Goal: Check status: Check status

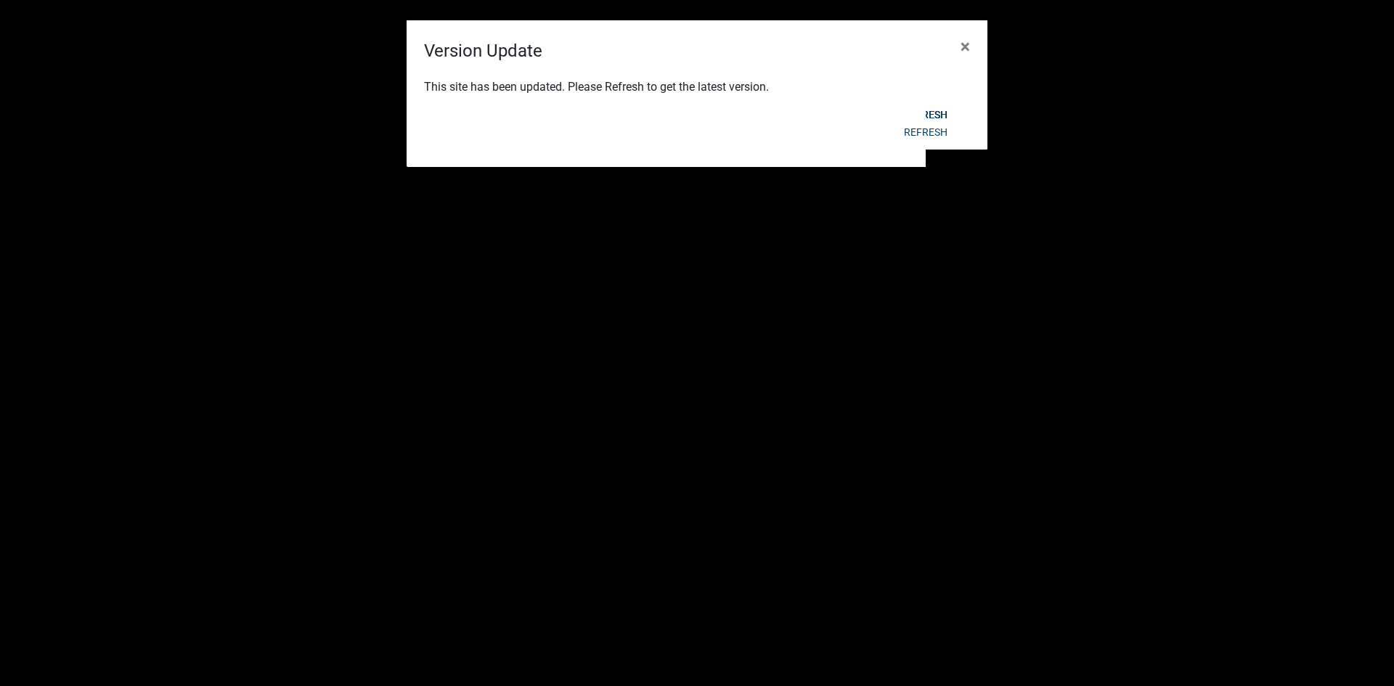
click at [969, 48] on span "×" at bounding box center [964, 46] width 9 height 20
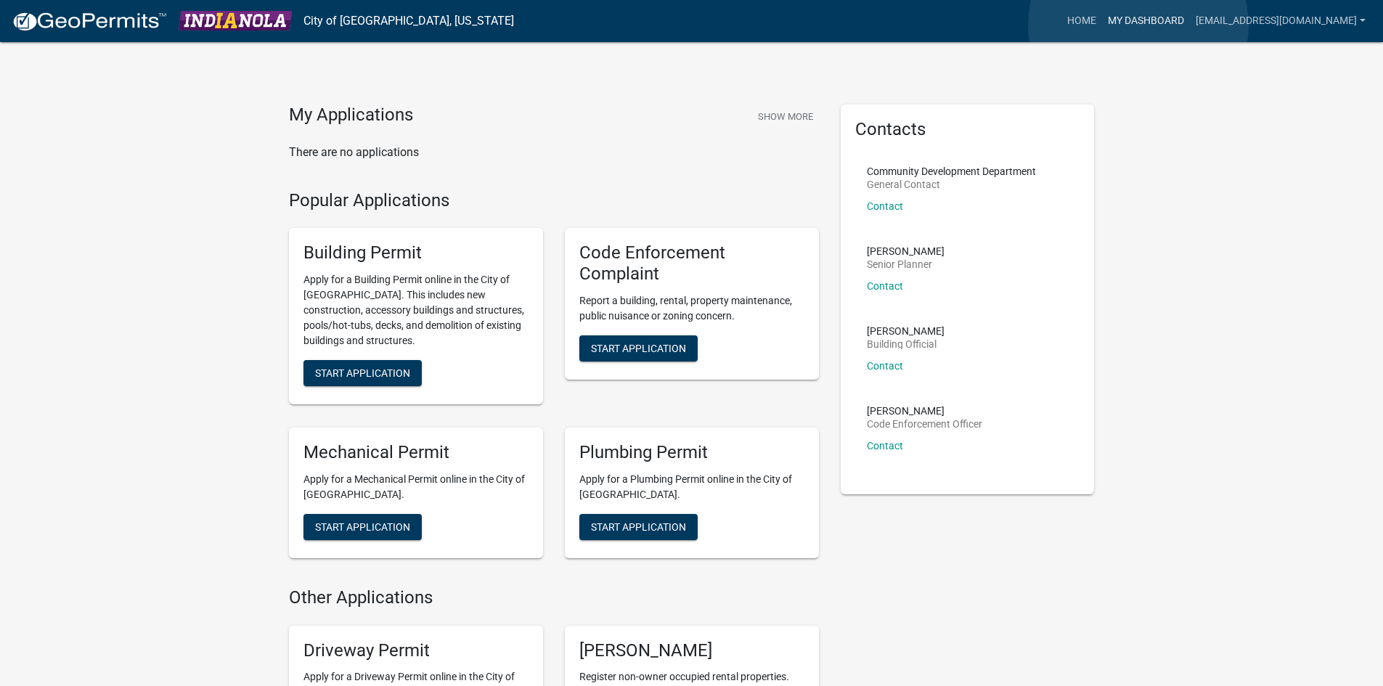
click at [1138, 25] on link "My Dashboard" at bounding box center [1146, 21] width 88 height 28
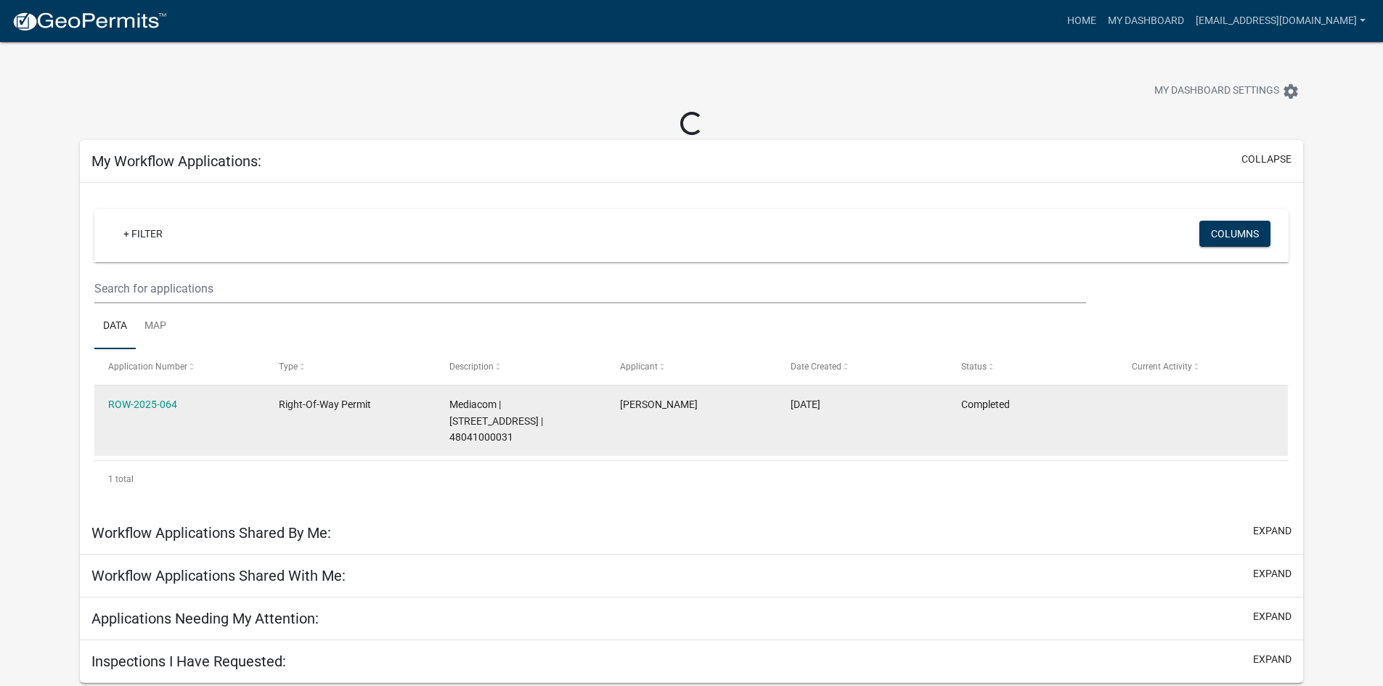
click at [237, 412] on div "ROW-2025-064" at bounding box center [179, 404] width 142 height 17
click at [400, 416] on datatable-body-cell "Right-Of-Way Permit" at bounding box center [350, 420] width 171 height 70
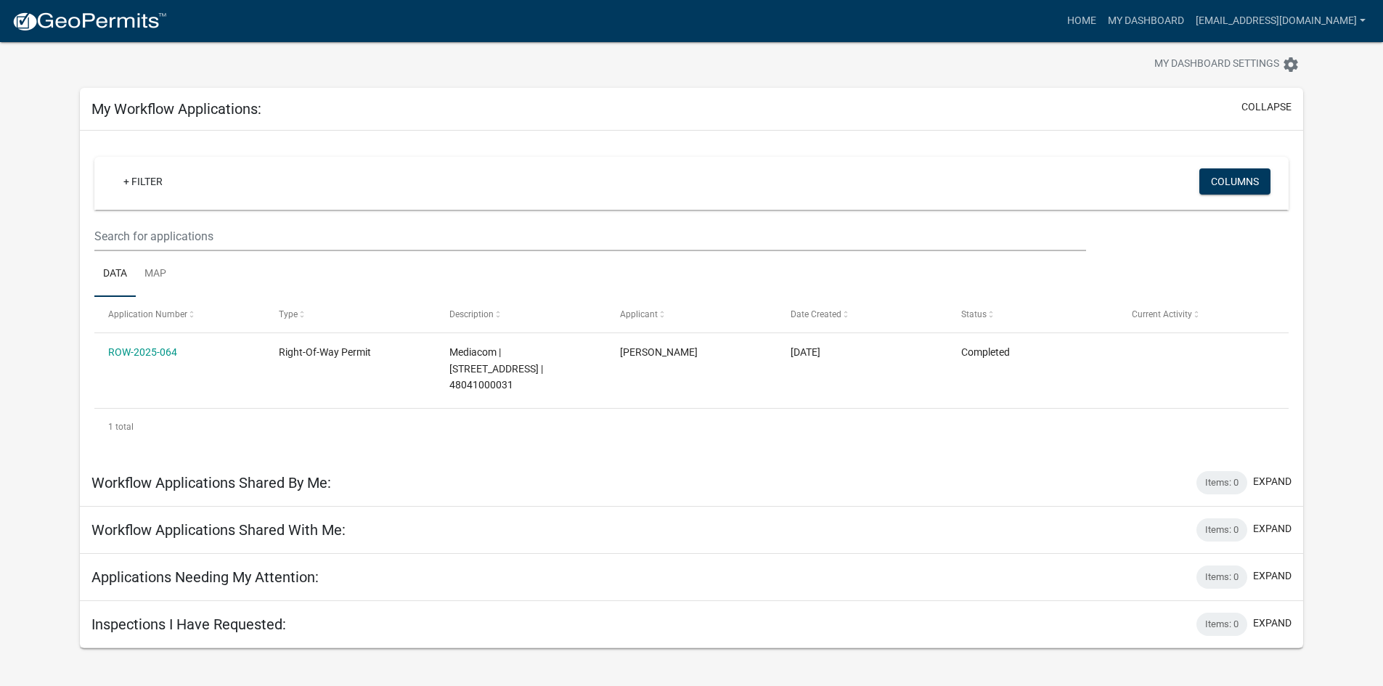
scroll to position [42, 0]
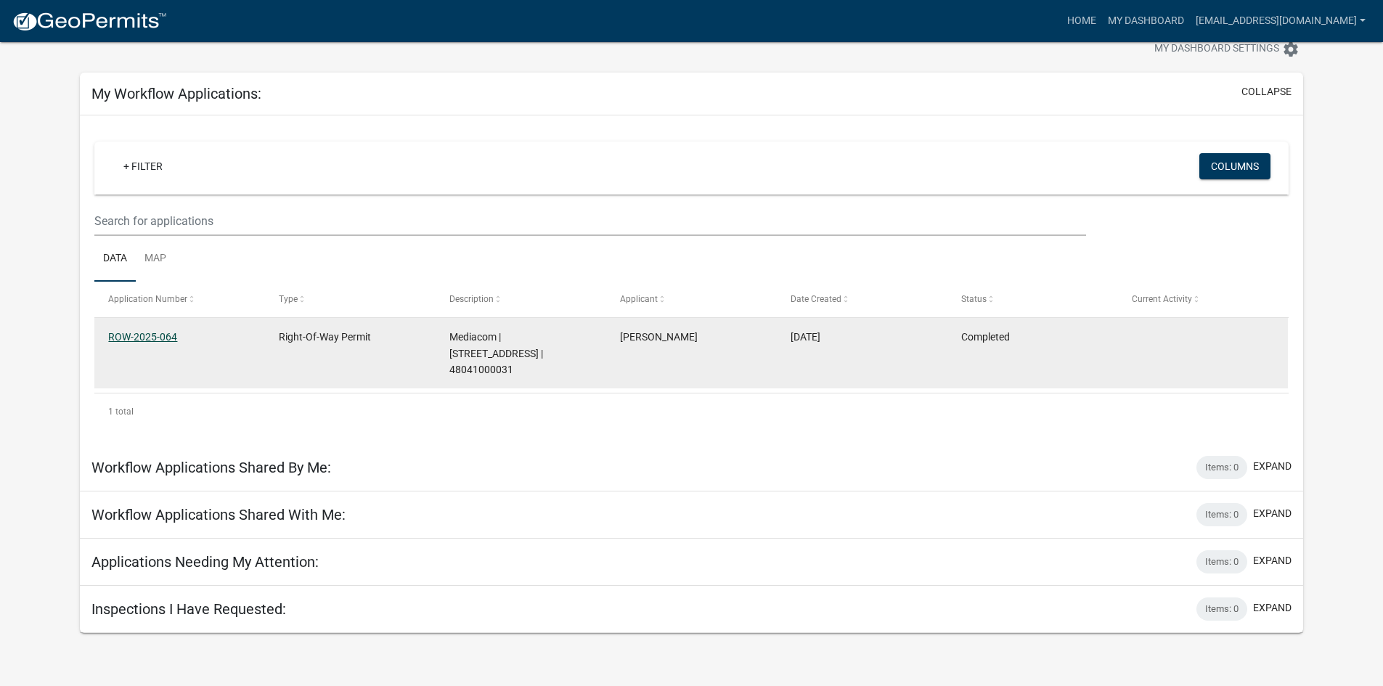
click at [167, 340] on link "ROW-2025-064" at bounding box center [142, 337] width 69 height 12
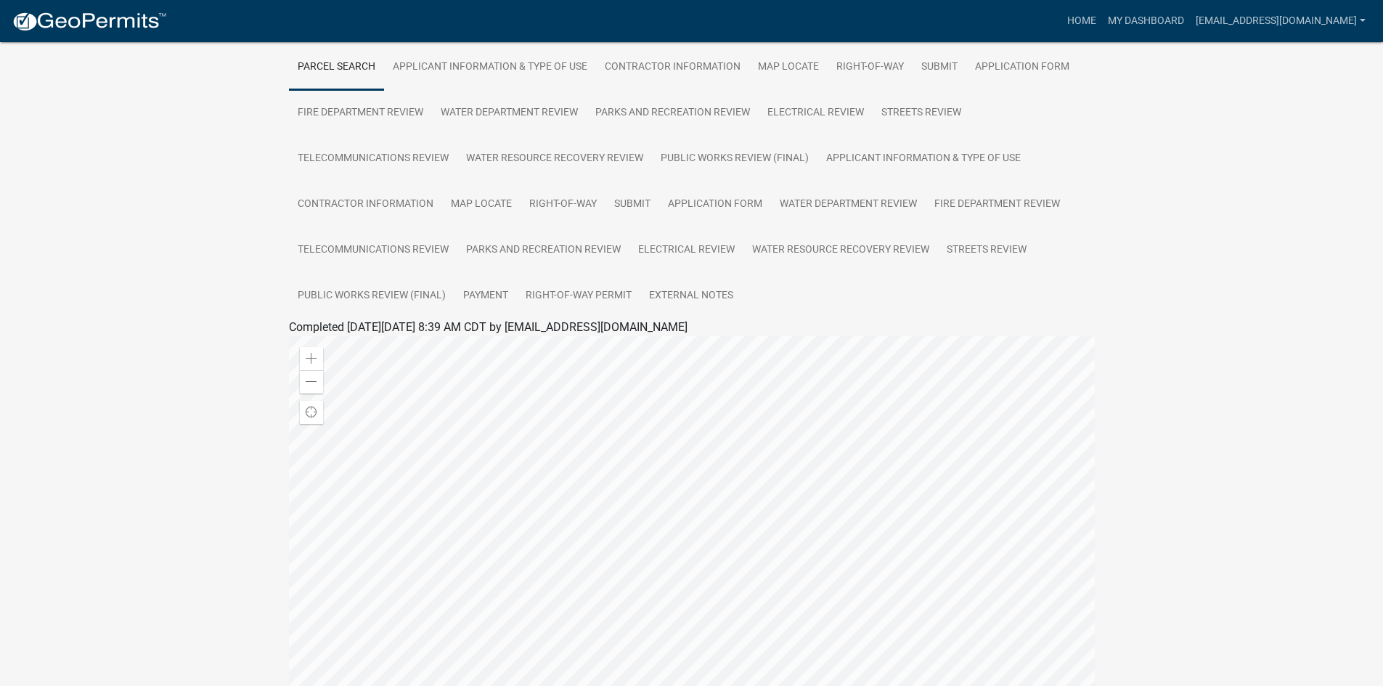
scroll to position [290, 0]
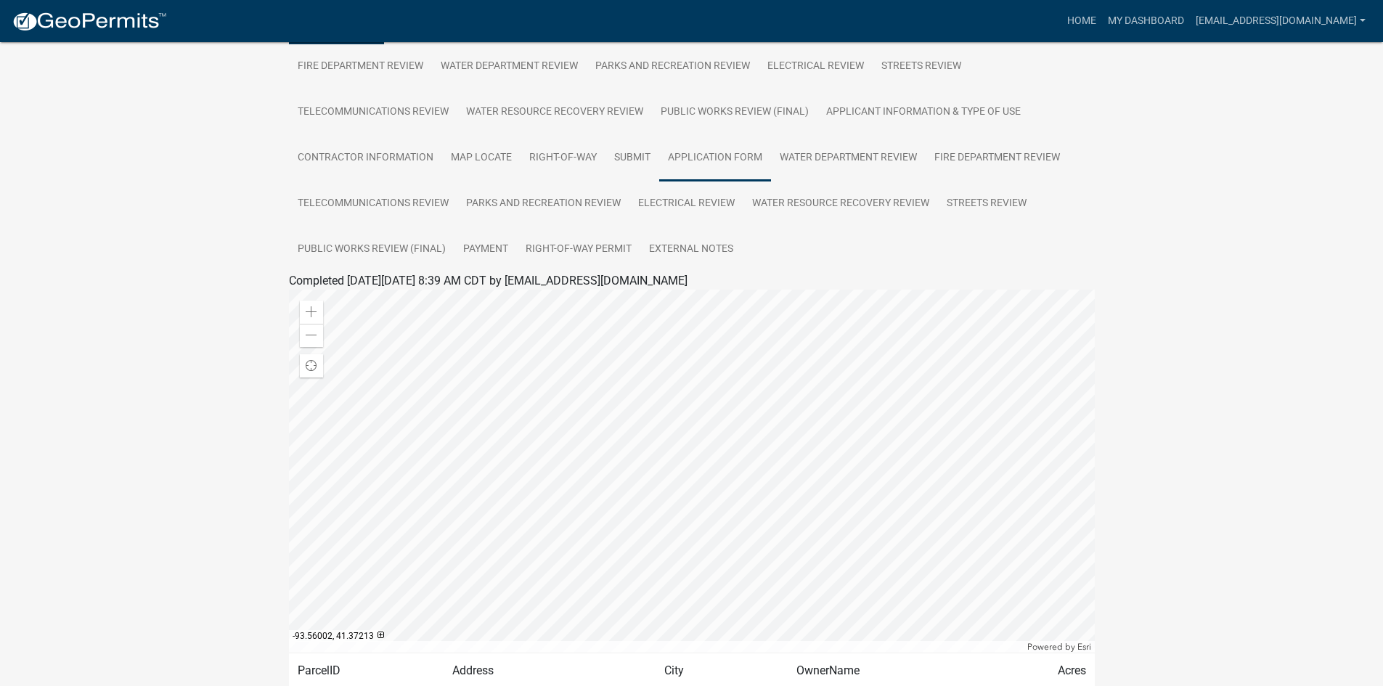
click at [712, 163] on link "Application Form" at bounding box center [715, 158] width 112 height 46
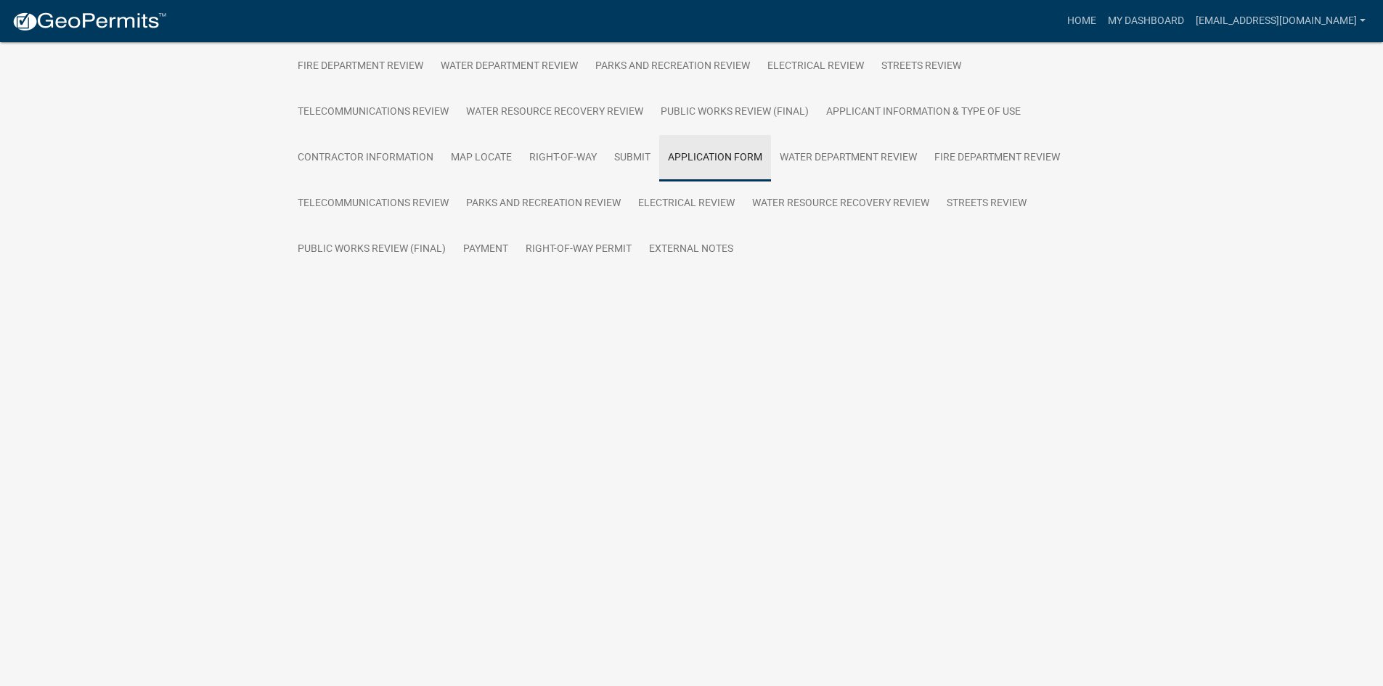
scroll to position [42, 0]
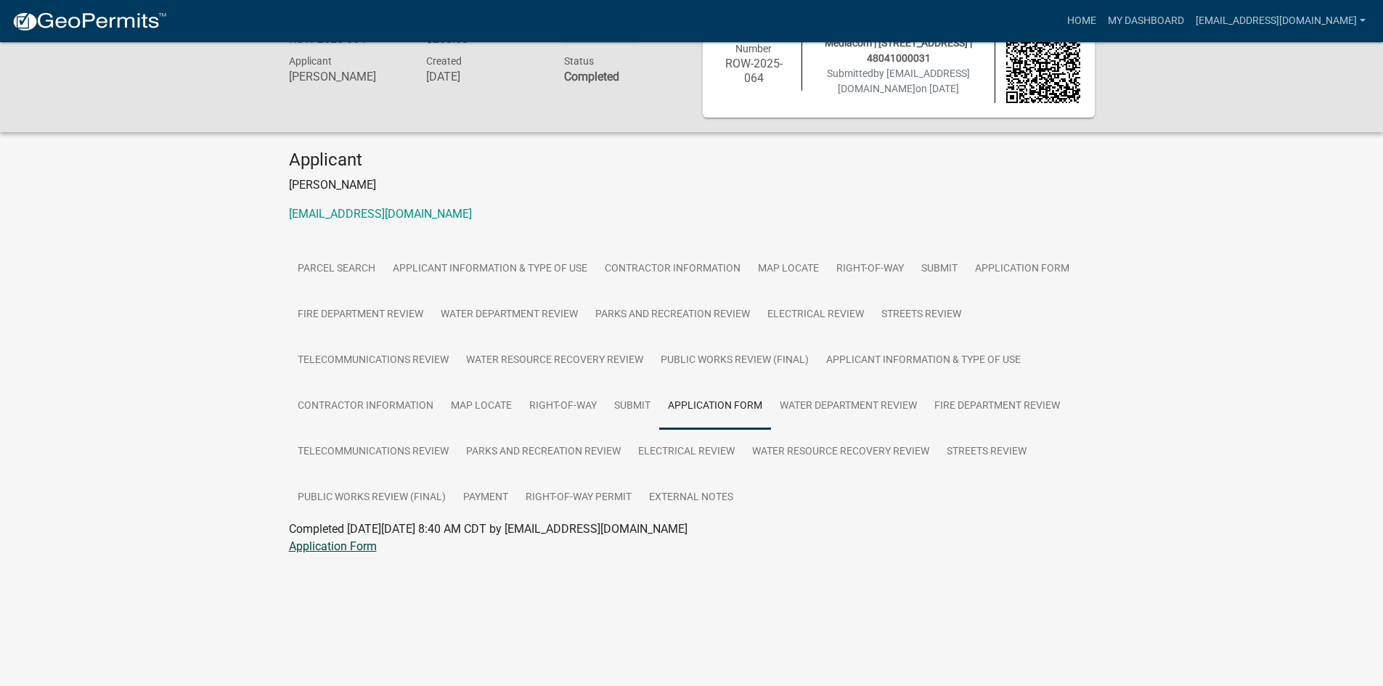
click at [348, 547] on link "Application Form" at bounding box center [333, 546] width 88 height 14
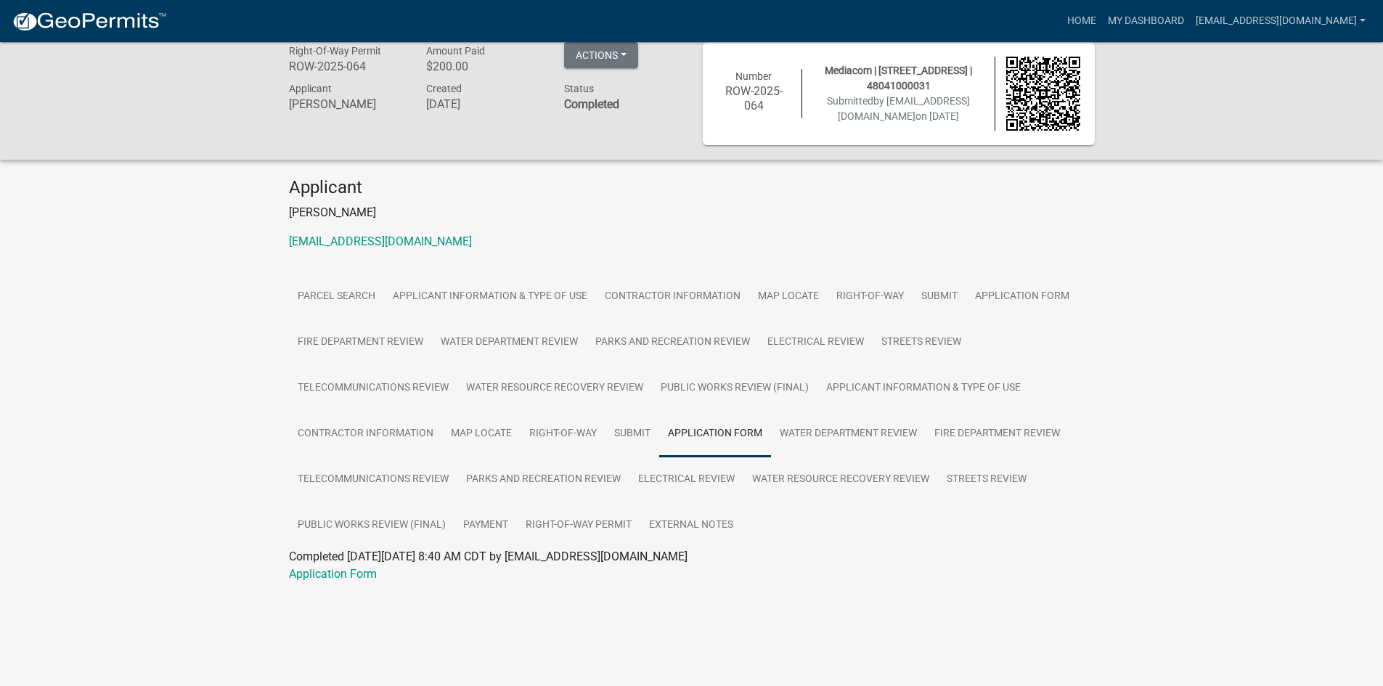
scroll to position [0, 0]
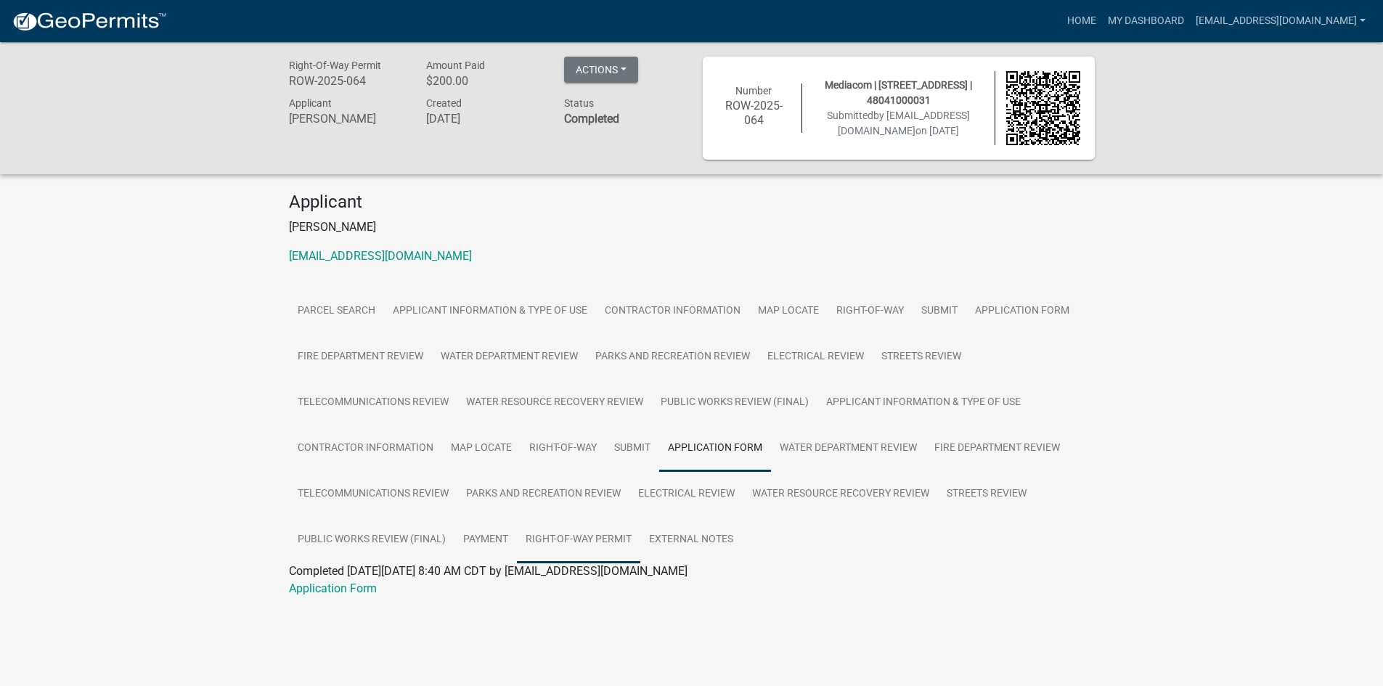
click at [595, 546] on link "Right-Of-Way Permit" at bounding box center [578, 540] width 123 height 46
click at [353, 595] on link "Right-Of-Way Permit" at bounding box center [341, 588] width 104 height 14
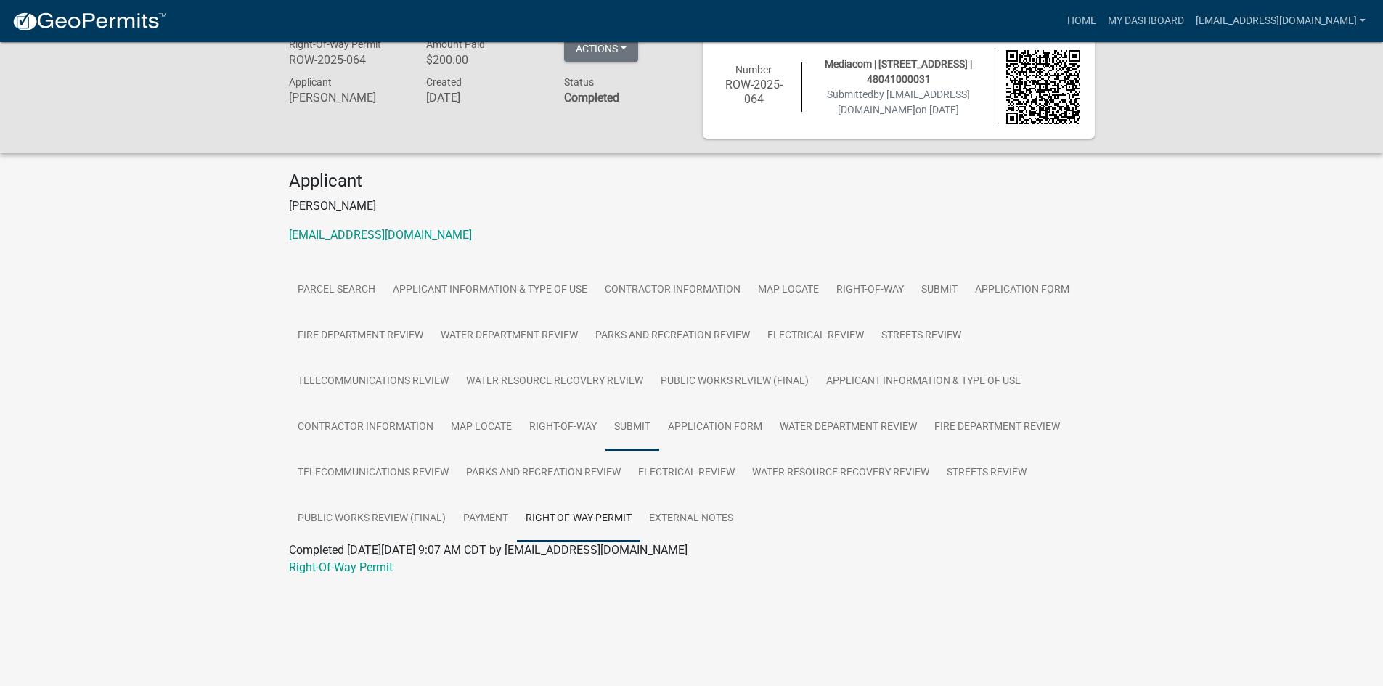
scroll to position [42, 0]
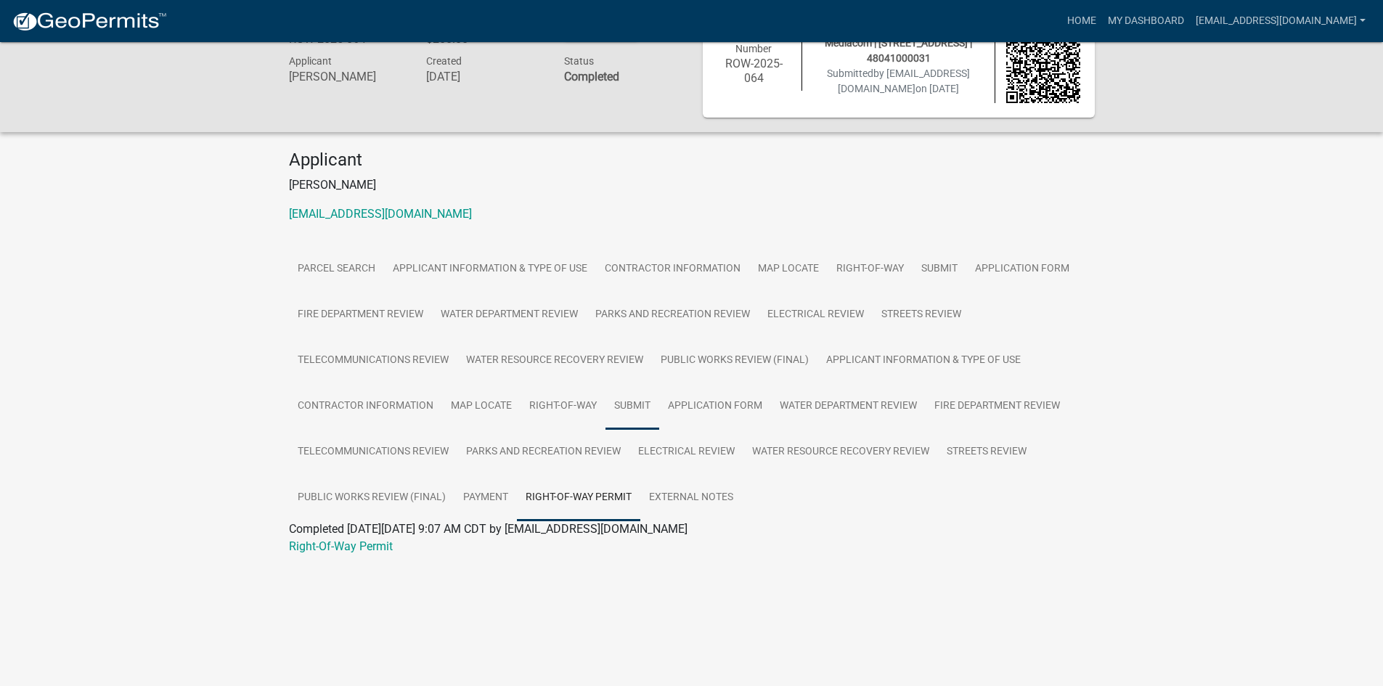
click at [639, 403] on link "Submit" at bounding box center [632, 406] width 54 height 46
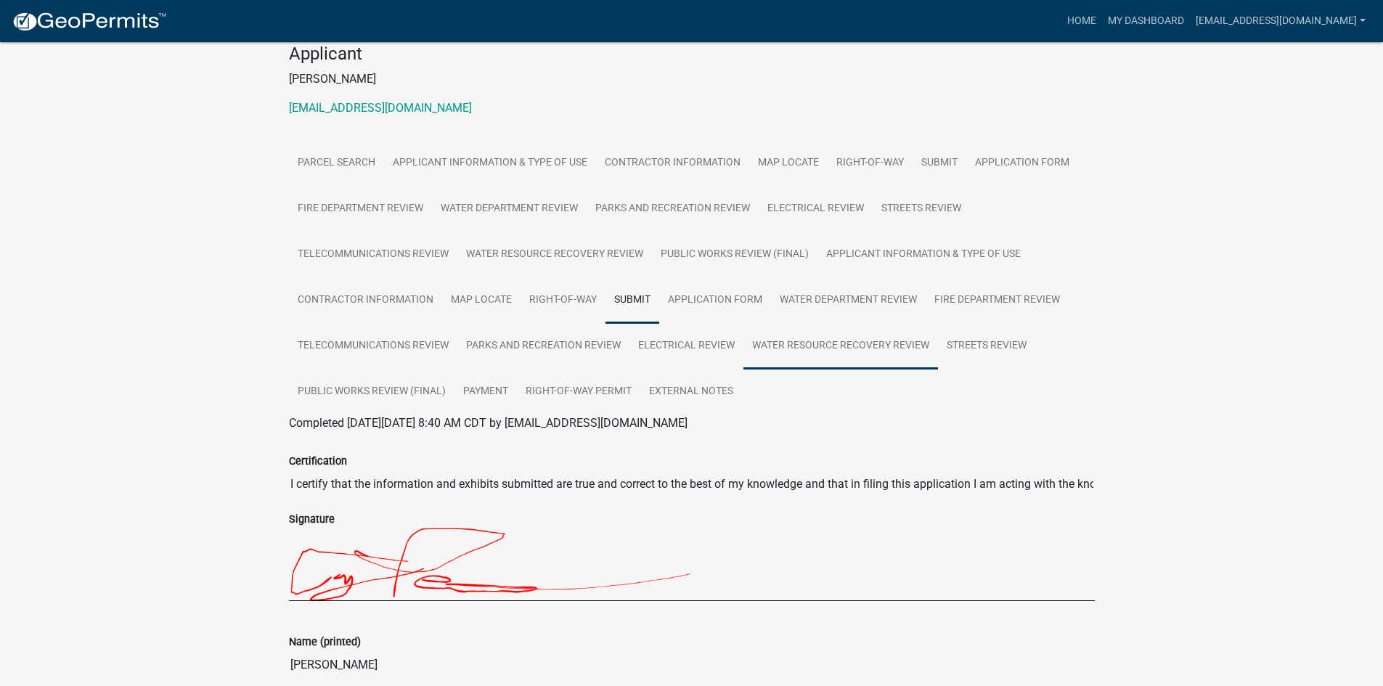
scroll to position [0, 0]
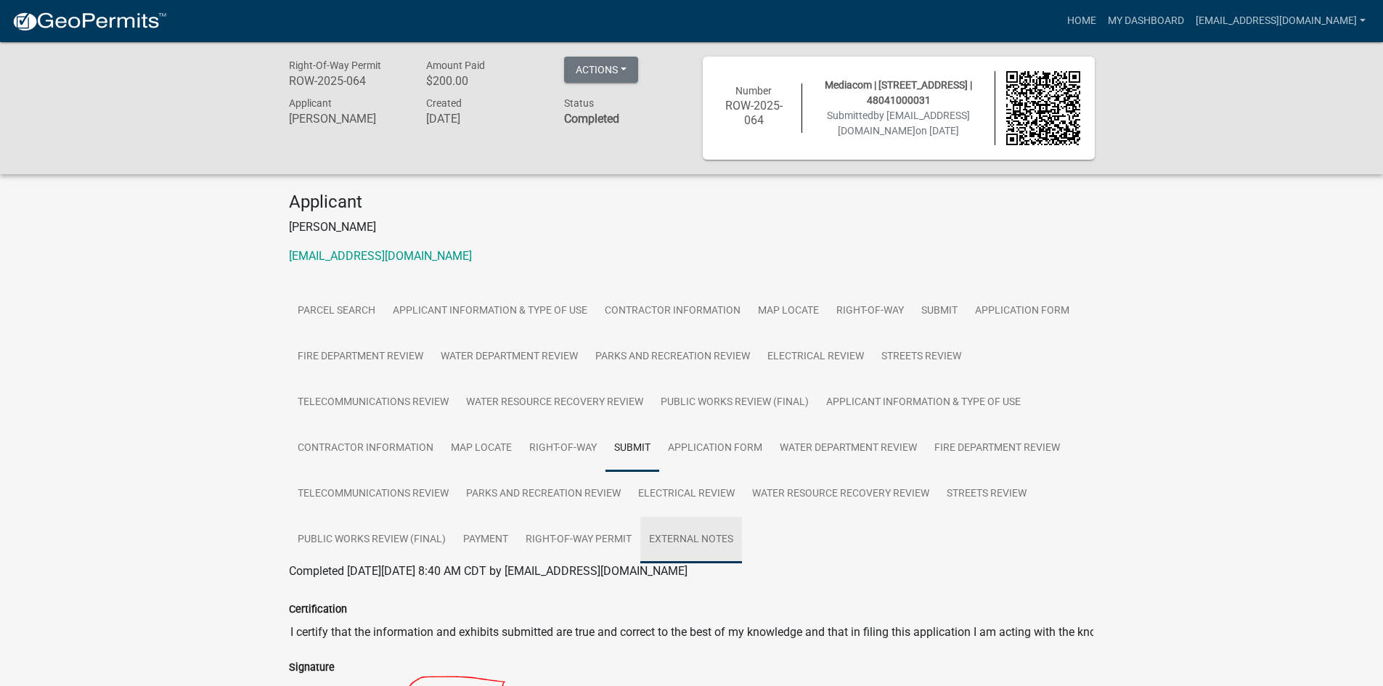
click at [656, 539] on link "External Notes" at bounding box center [691, 540] width 102 height 46
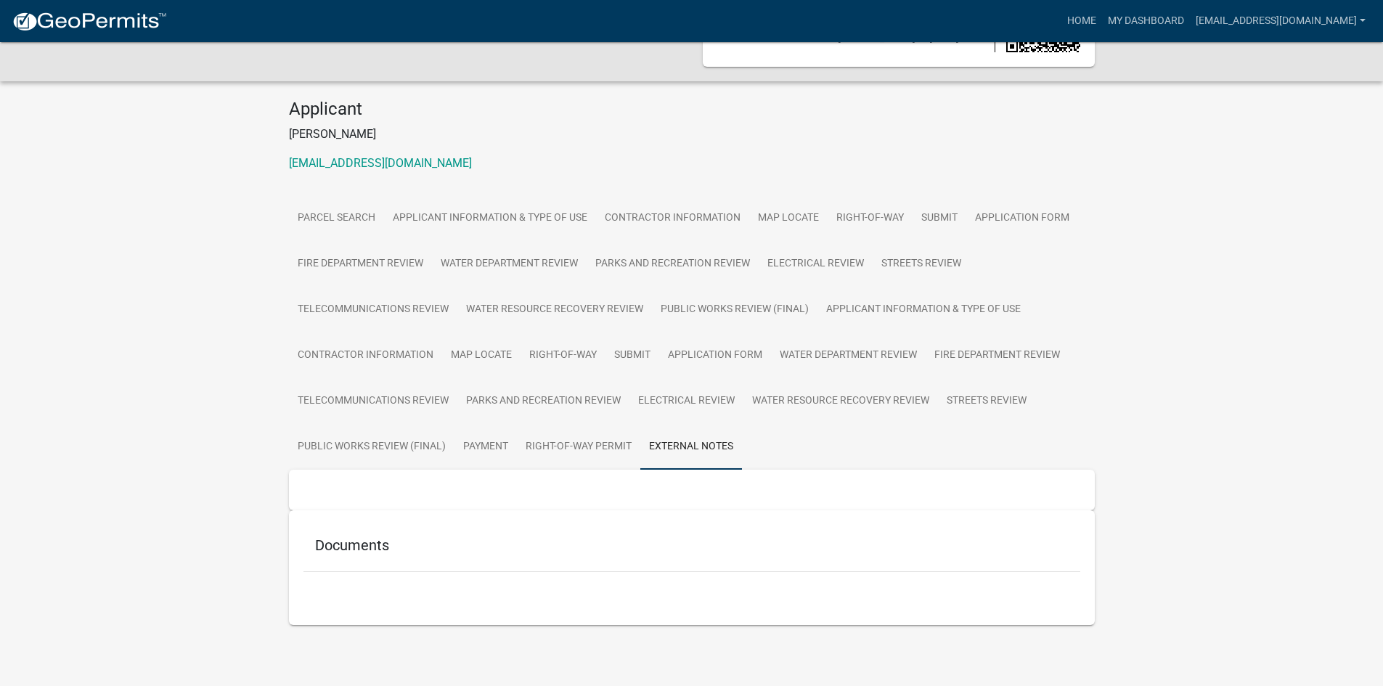
scroll to position [95, 0]
click at [372, 541] on h5 "Documents" at bounding box center [691, 544] width 753 height 17
click at [396, 545] on h5 "Documents" at bounding box center [691, 544] width 753 height 17
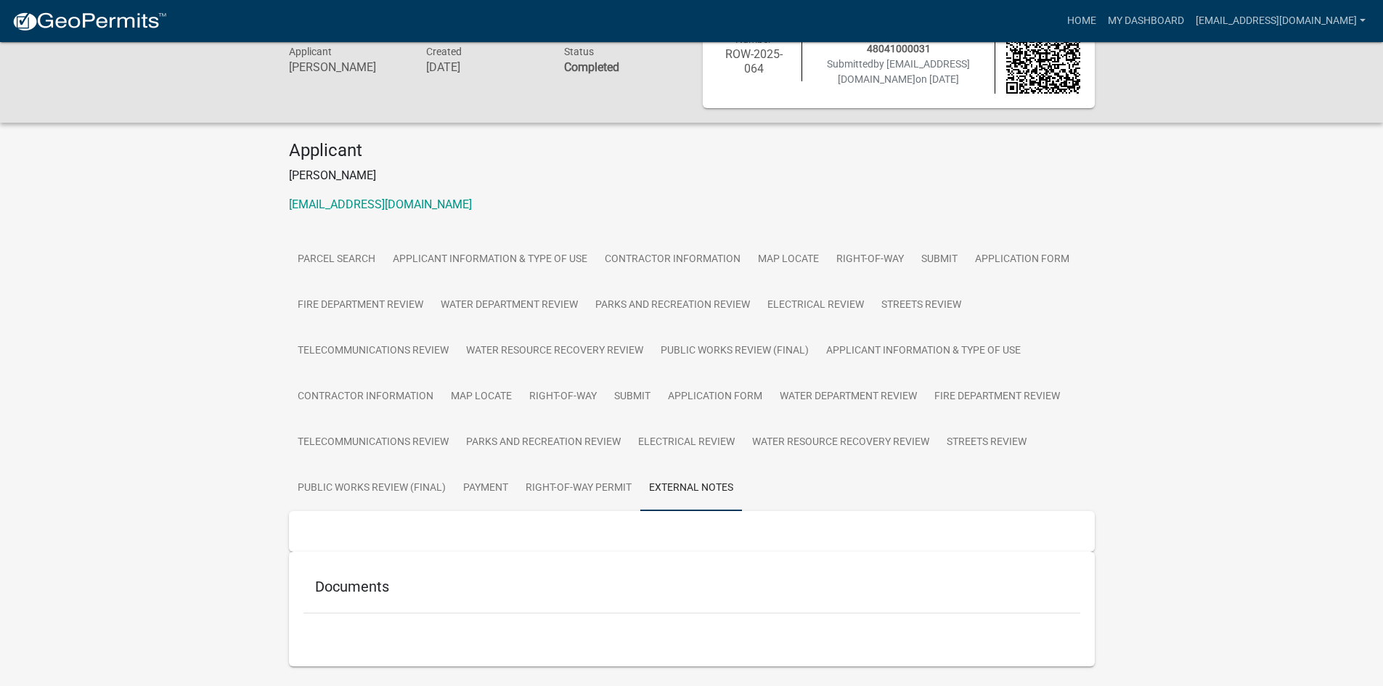
scroll to position [0, 0]
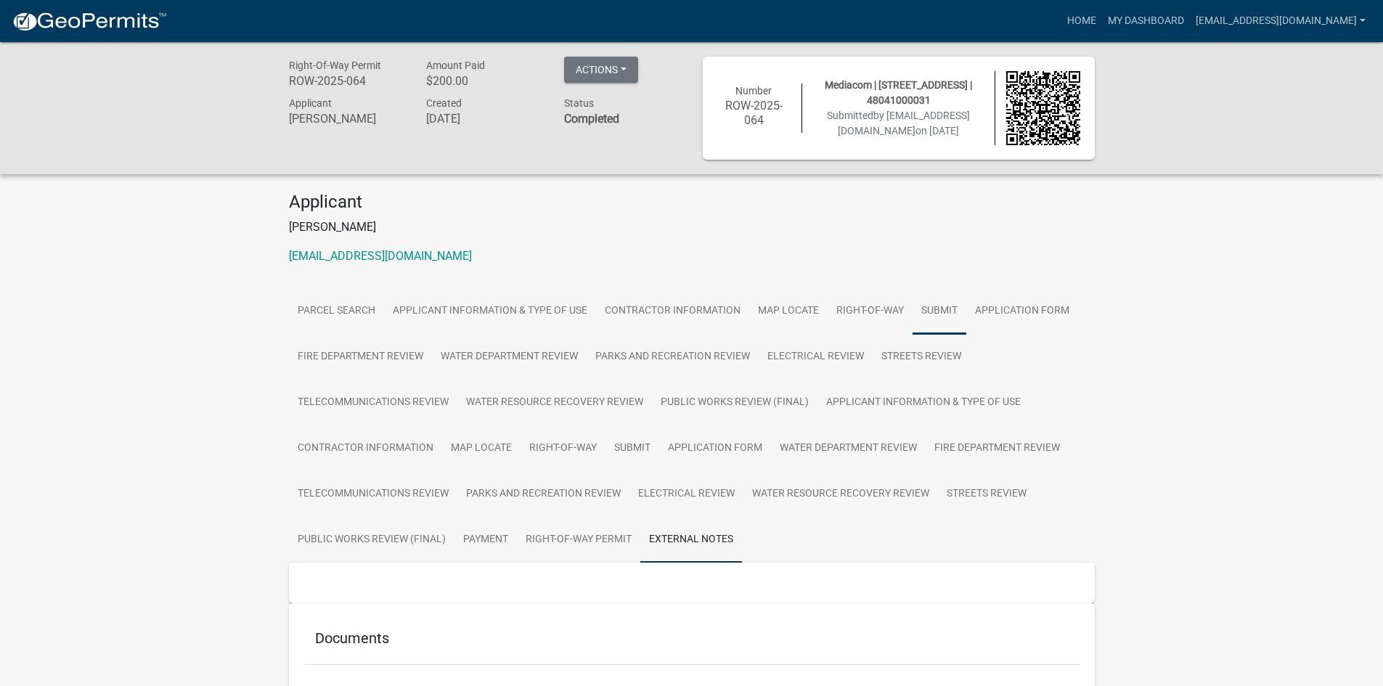
click at [930, 314] on link "Submit" at bounding box center [939, 311] width 54 height 46
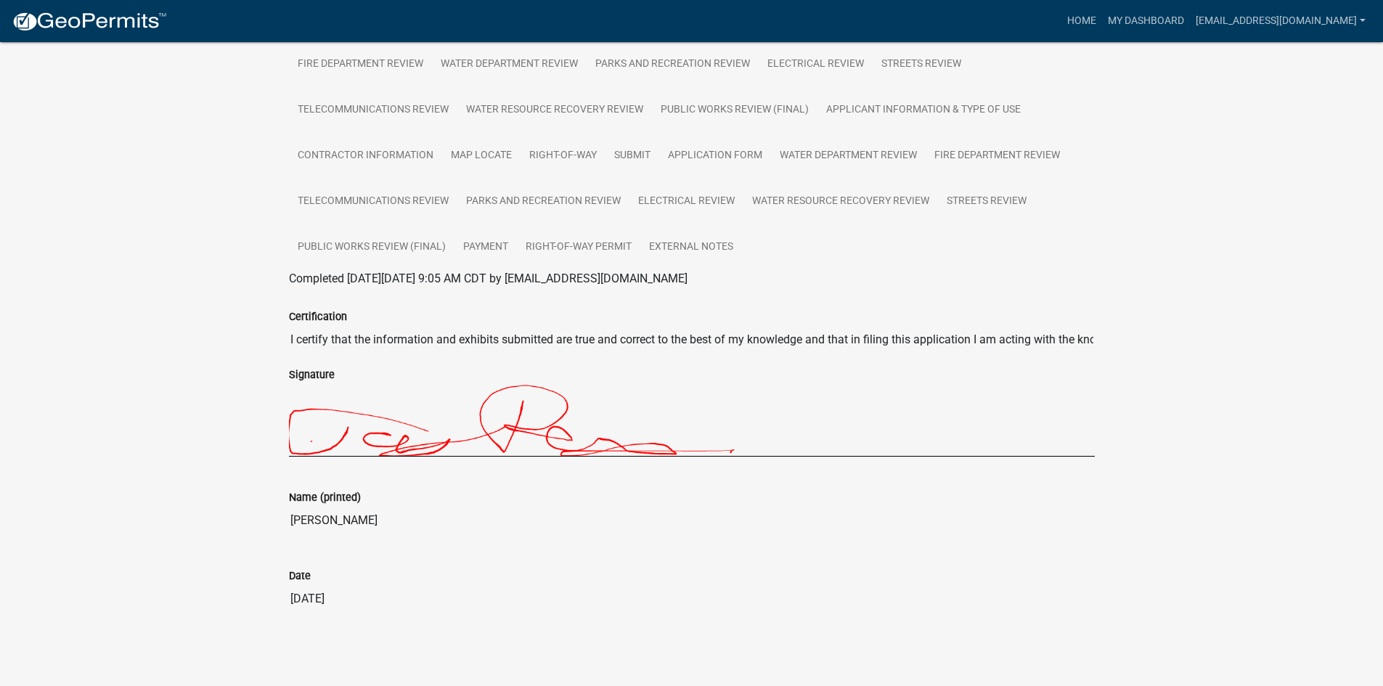
scroll to position [4, 0]
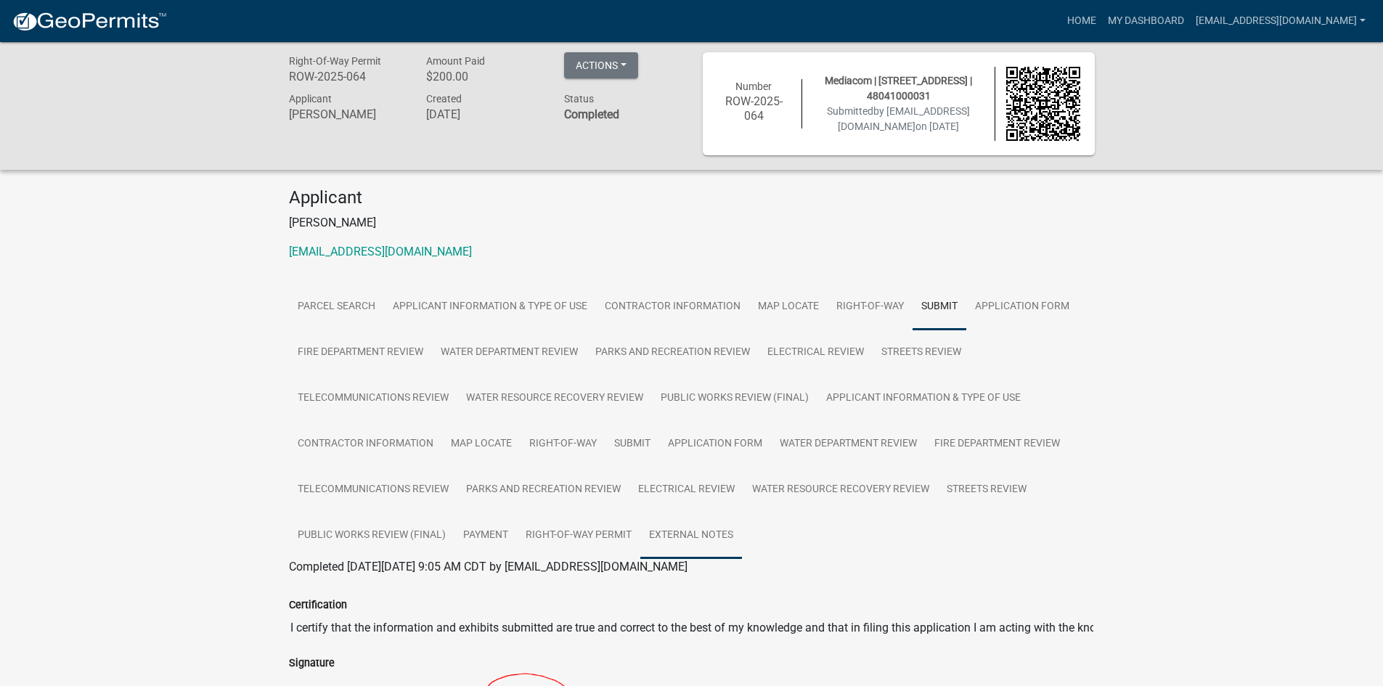
click at [672, 534] on link "External Notes" at bounding box center [691, 535] width 102 height 46
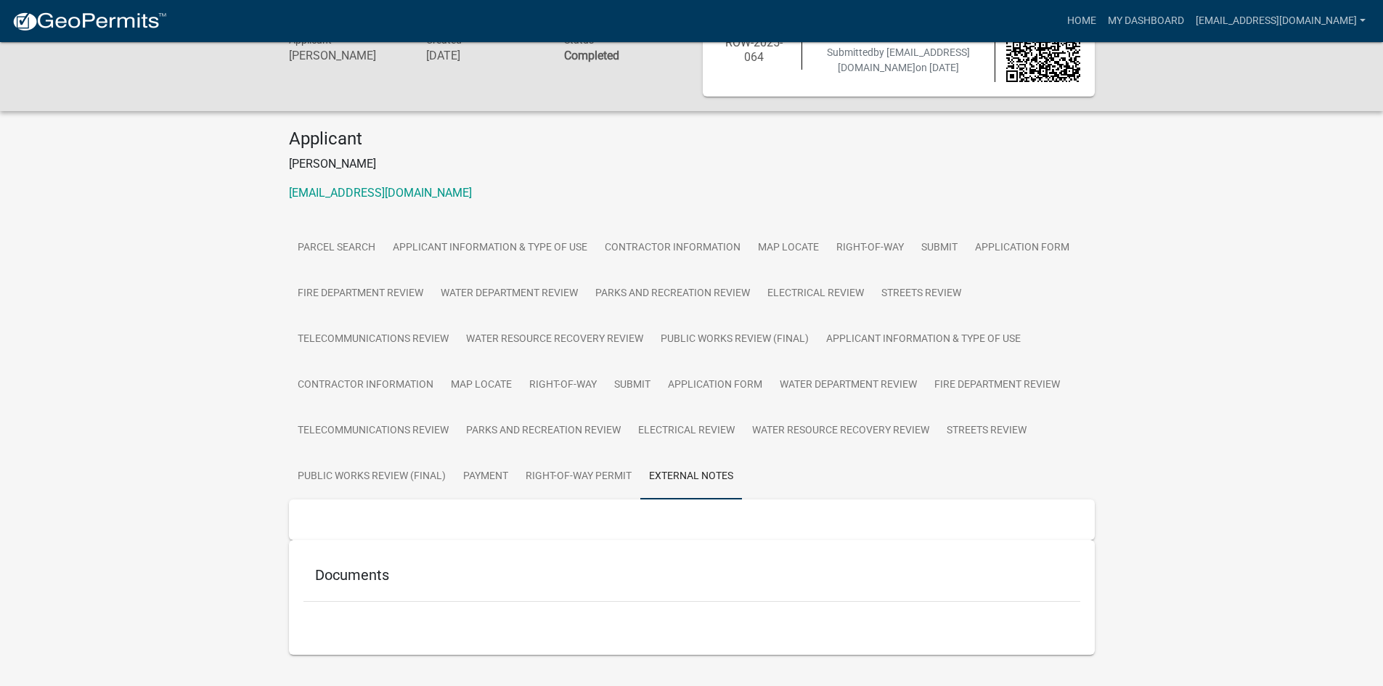
scroll to position [95, 0]
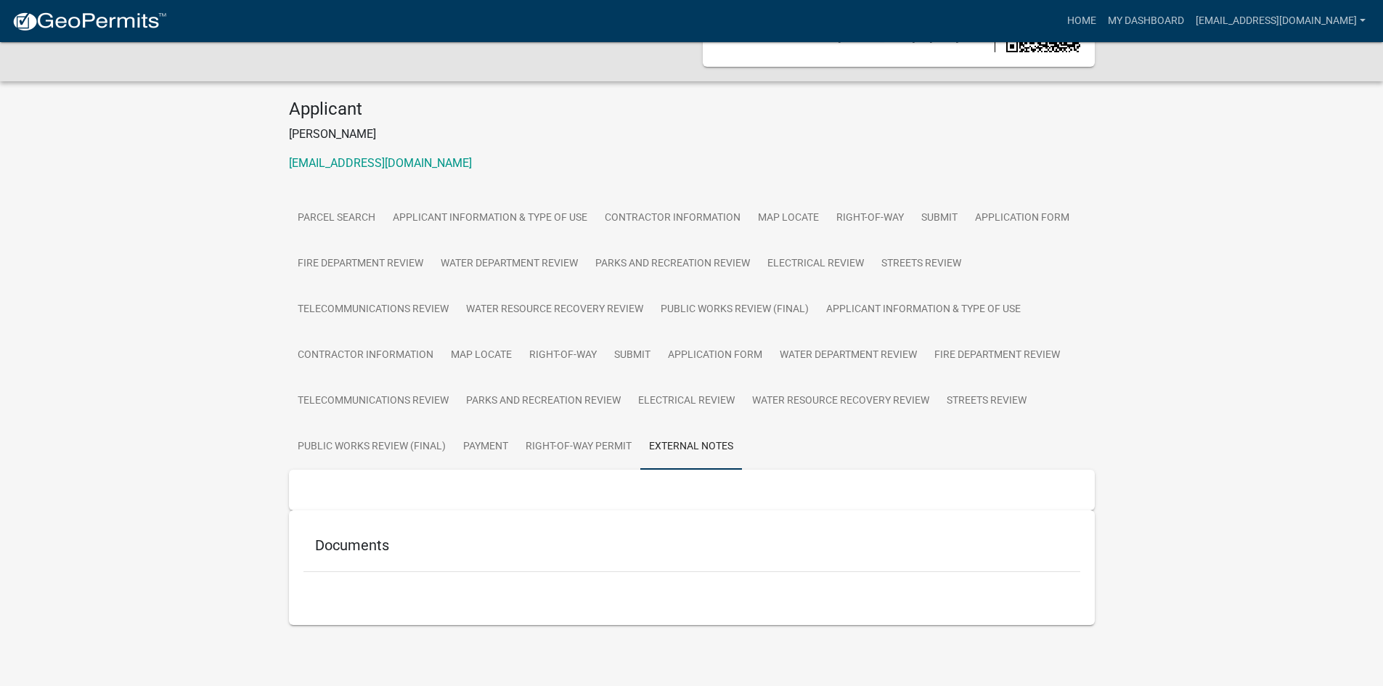
click at [356, 540] on h5 "Documents" at bounding box center [691, 544] width 753 height 17
click at [349, 526] on div "Documents" at bounding box center [691, 548] width 777 height 47
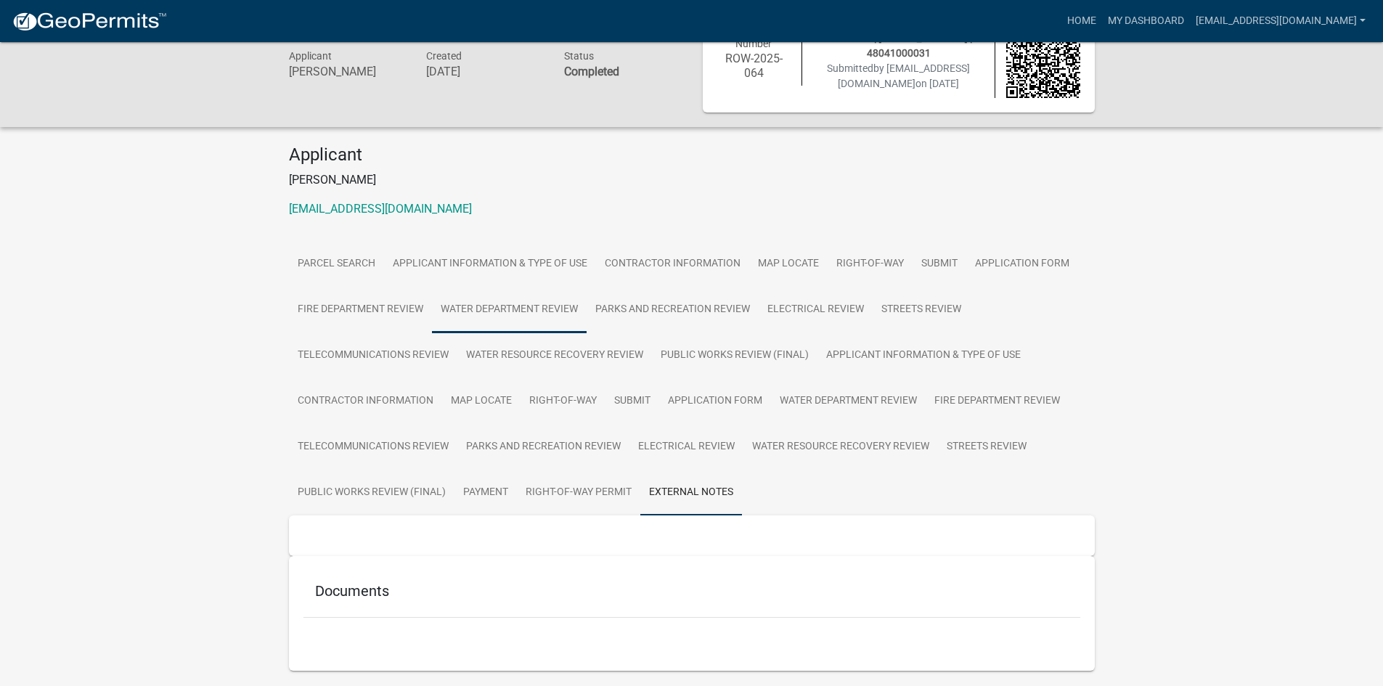
scroll to position [0, 0]
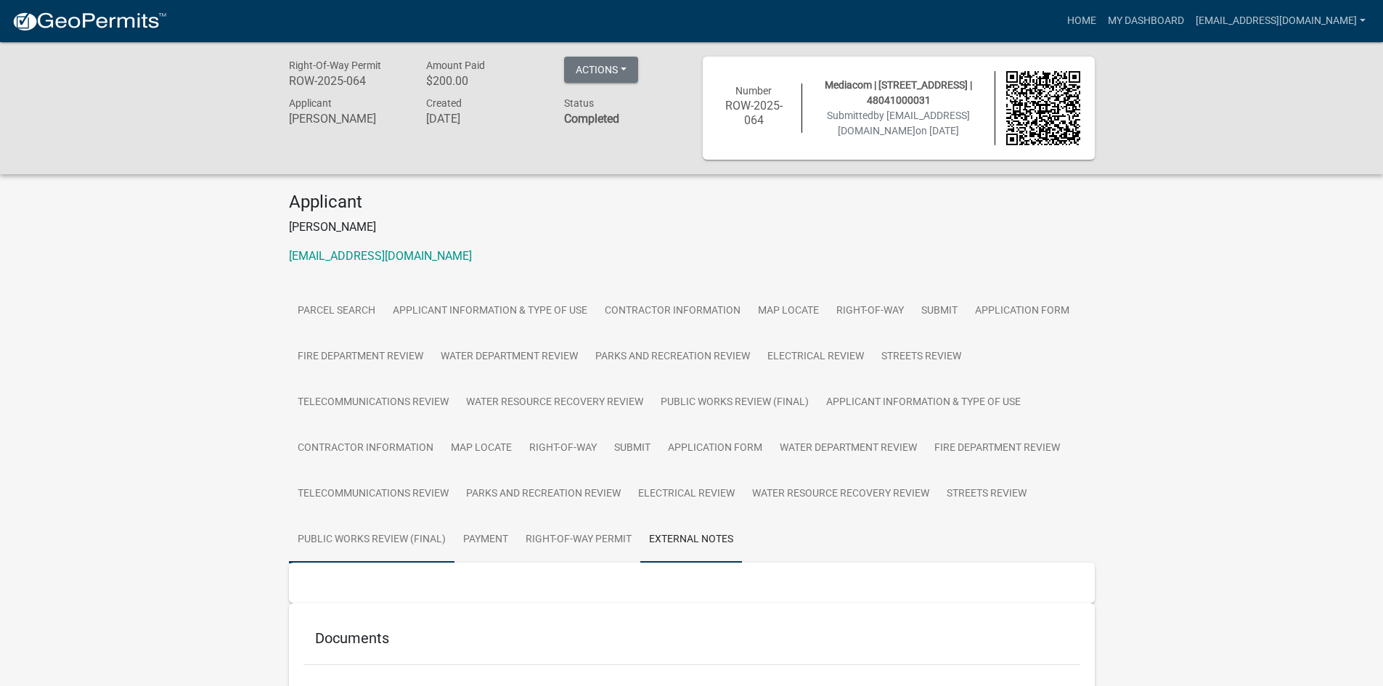
click at [414, 549] on link "Public Works Review (Final)" at bounding box center [371, 540] width 165 height 46
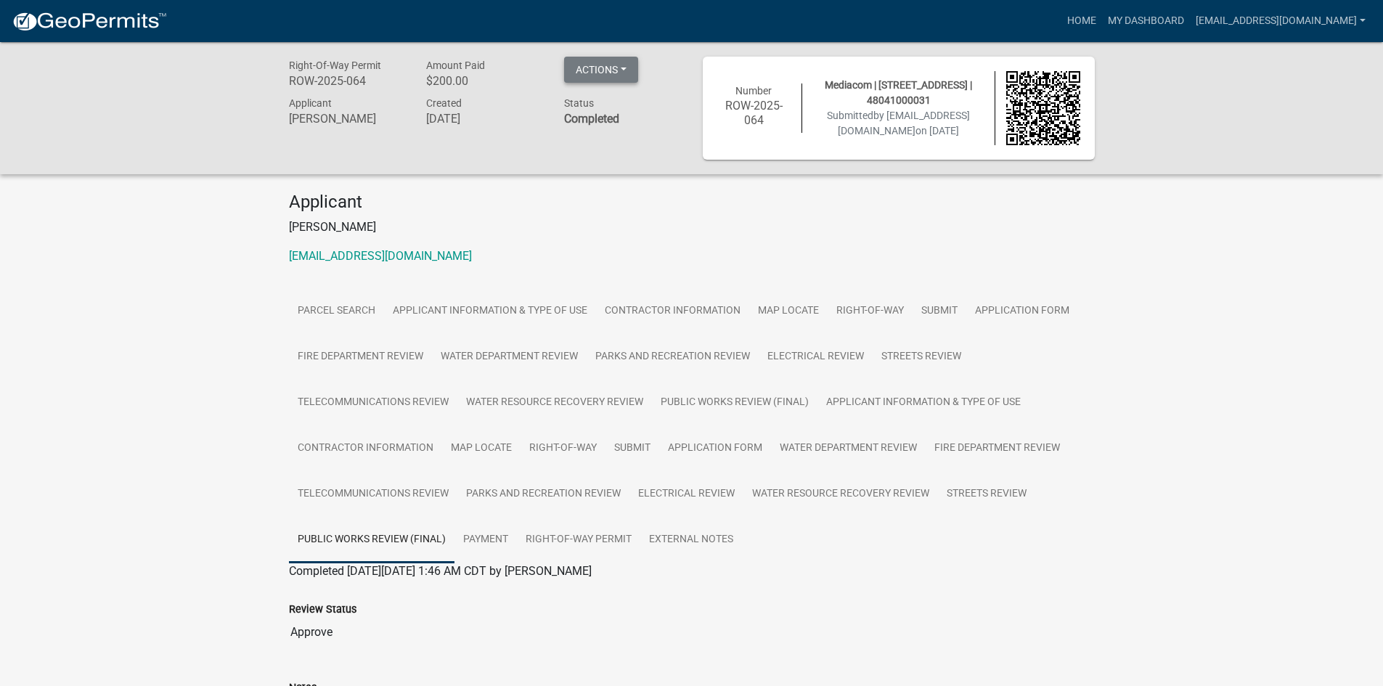
click at [604, 77] on button "Actions" at bounding box center [601, 70] width 74 height 26
click at [626, 198] on h4 "Applicant" at bounding box center [692, 202] width 806 height 21
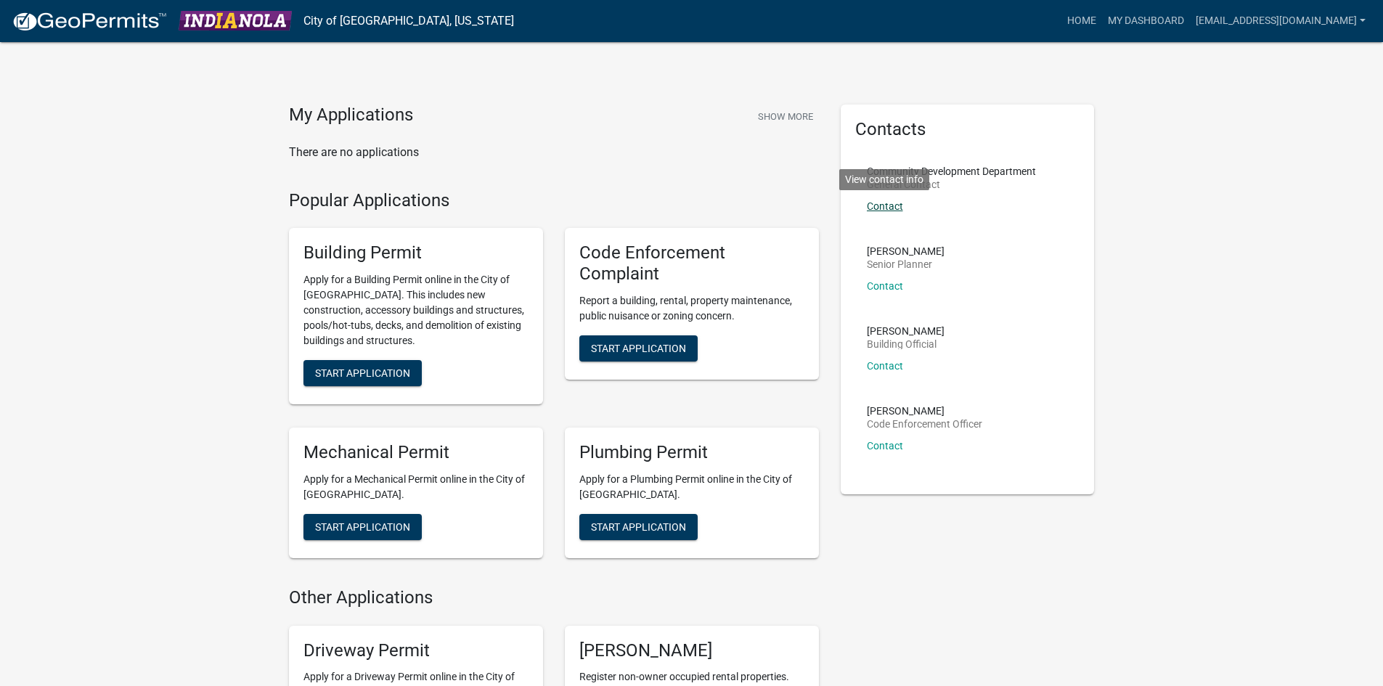
click at [881, 205] on link "Contact" at bounding box center [885, 206] width 36 height 12
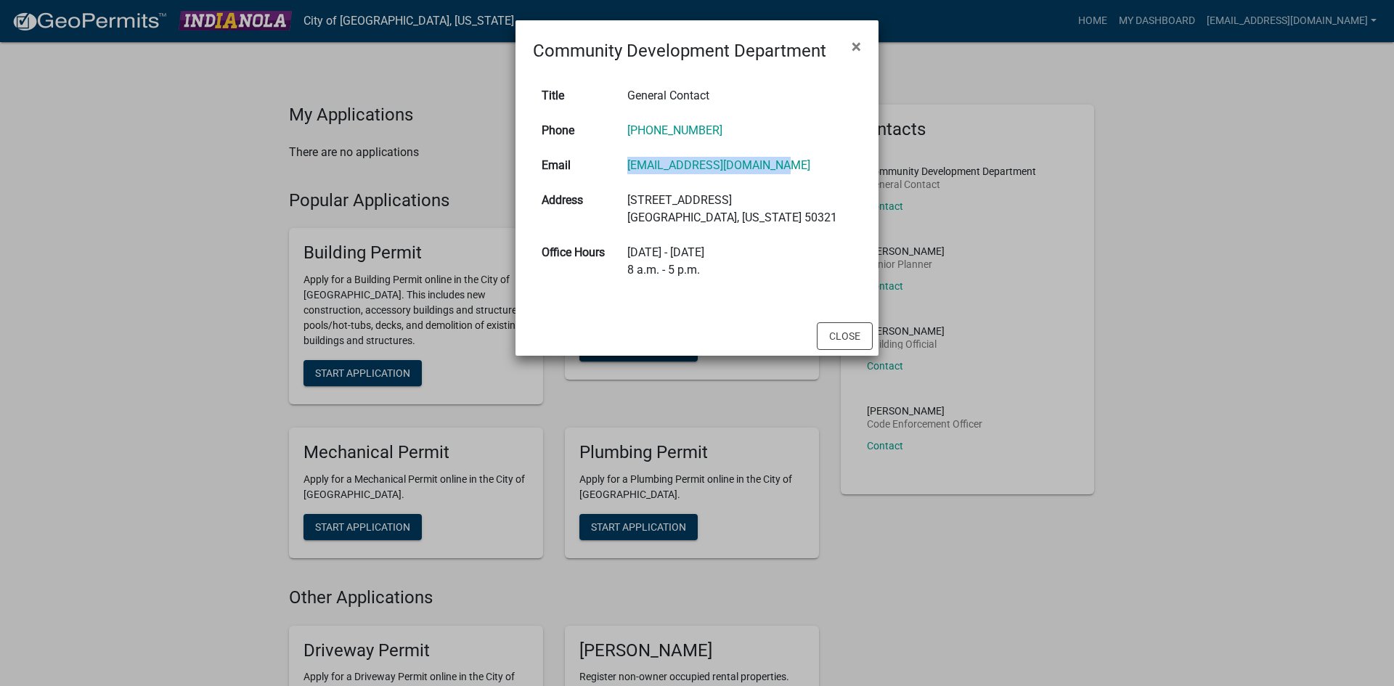
drag, startPoint x: 799, startPoint y: 164, endPoint x: 622, endPoint y: 172, distance: 177.3
click at [622, 172] on tr "Email comdev@indianolaiowa.gov" at bounding box center [697, 165] width 328 height 35
copy tr "comdev@indianolaiowa.gov"
click at [833, 342] on button "Close" at bounding box center [845, 336] width 56 height 28
